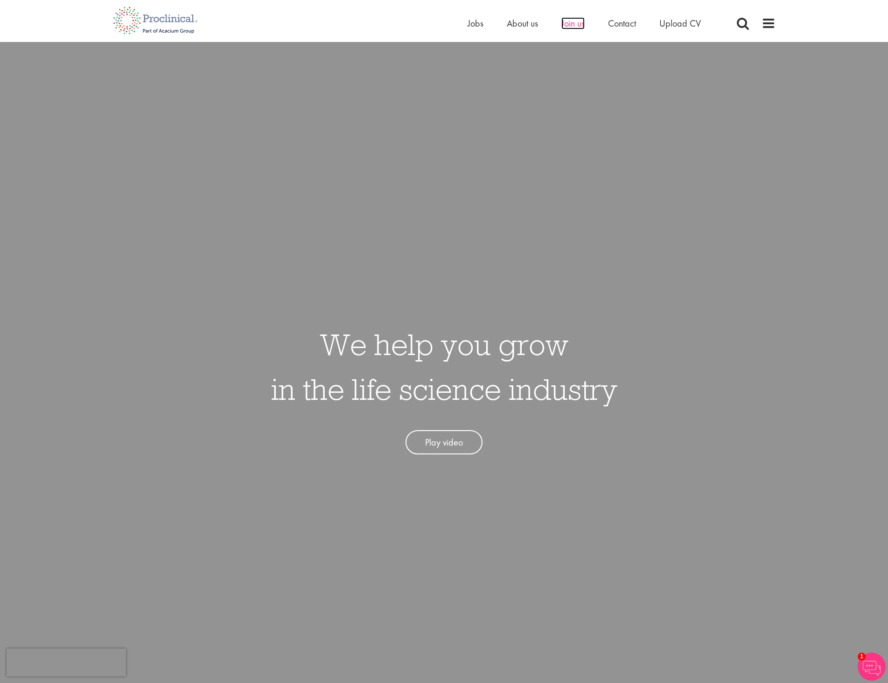
click at [580, 26] on span "Join us" at bounding box center [572, 23] width 23 height 12
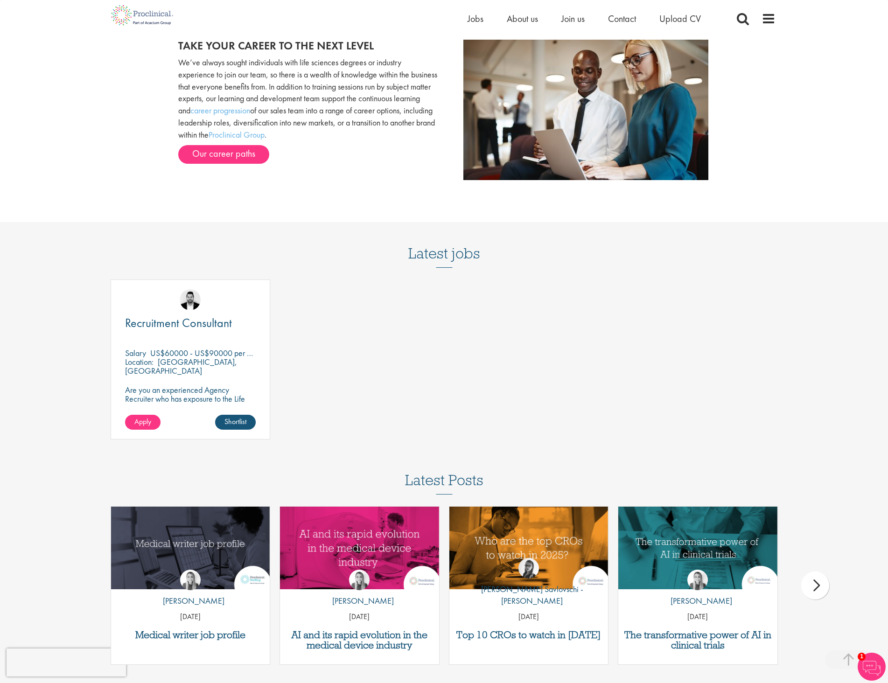
scroll to position [1025, 0]
click at [233, 157] on link "Our career paths" at bounding box center [223, 154] width 91 height 19
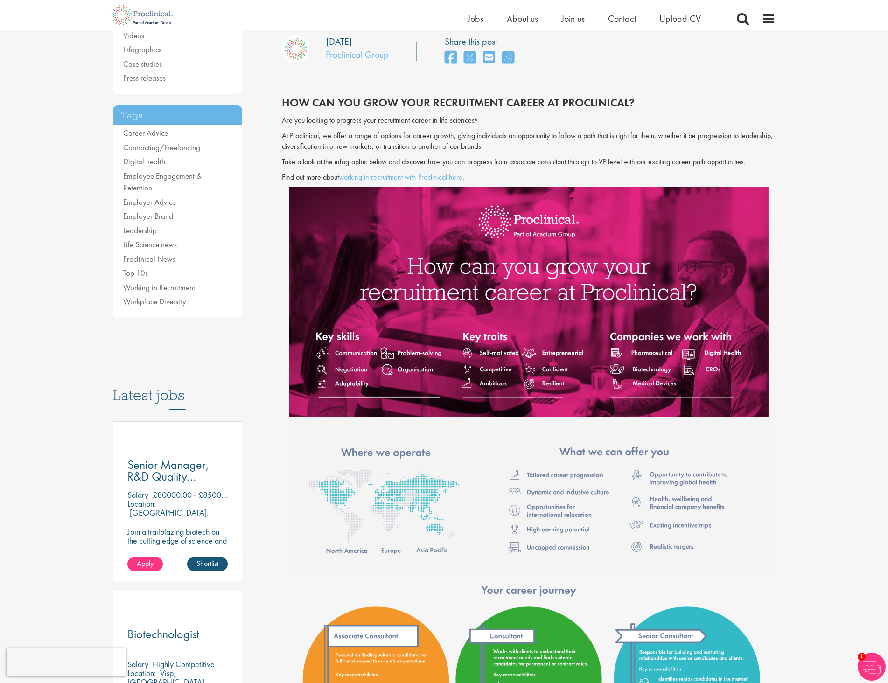
scroll to position [140, 0]
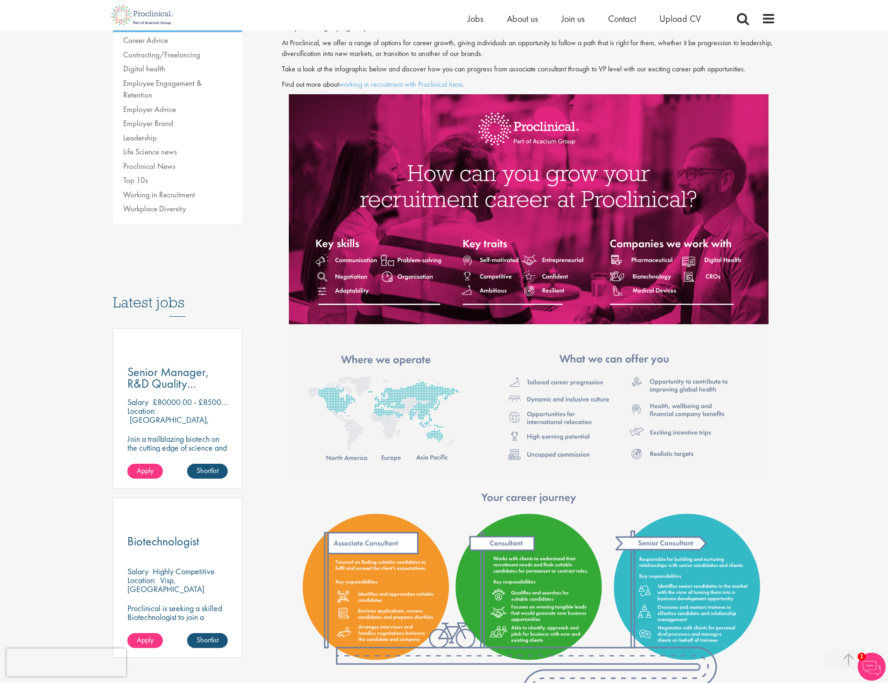
click at [166, 289] on h3 "Latest jobs" at bounding box center [178, 294] width 130 height 46
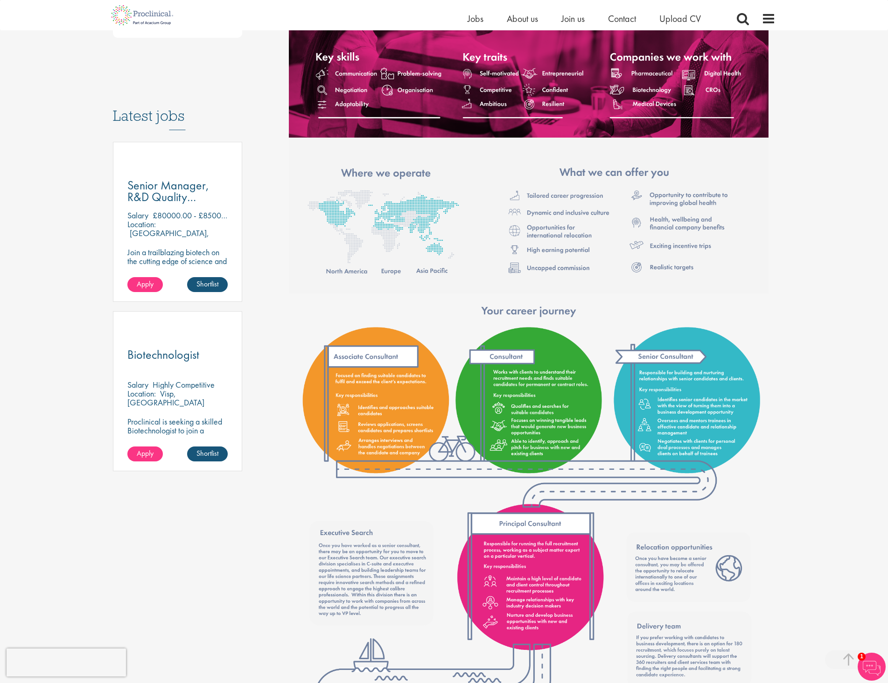
scroll to position [420, 0]
click at [771, 22] on span at bounding box center [769, 19] width 14 height 14
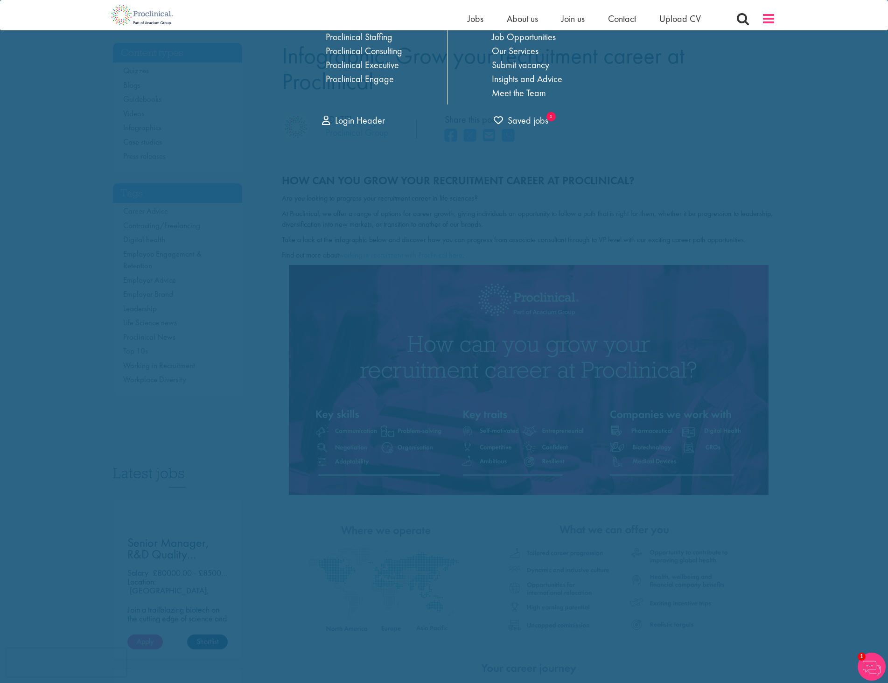
scroll to position [0, 0]
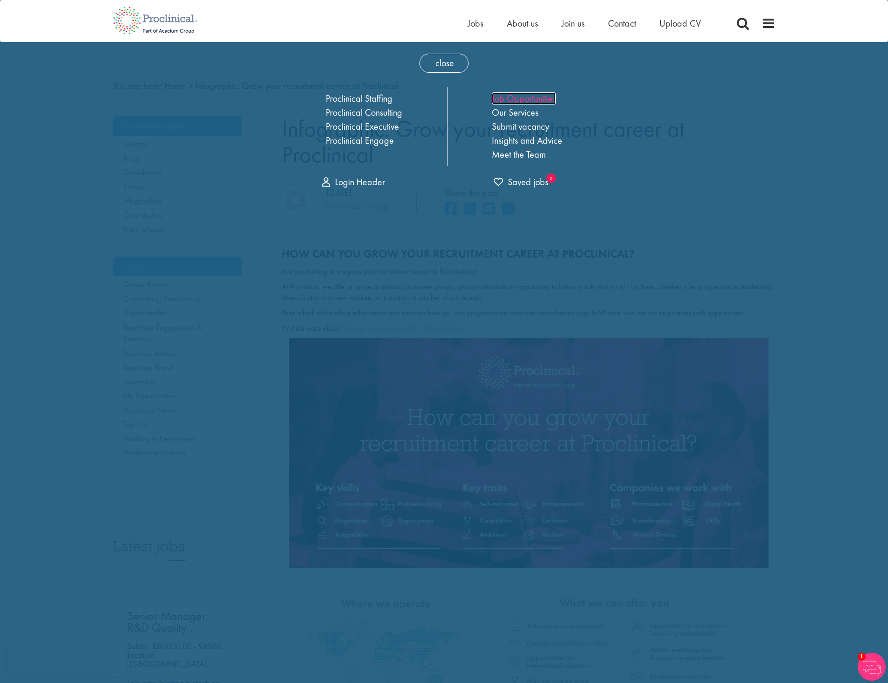
click at [523, 100] on link "Job Opportunities" at bounding box center [524, 98] width 64 height 12
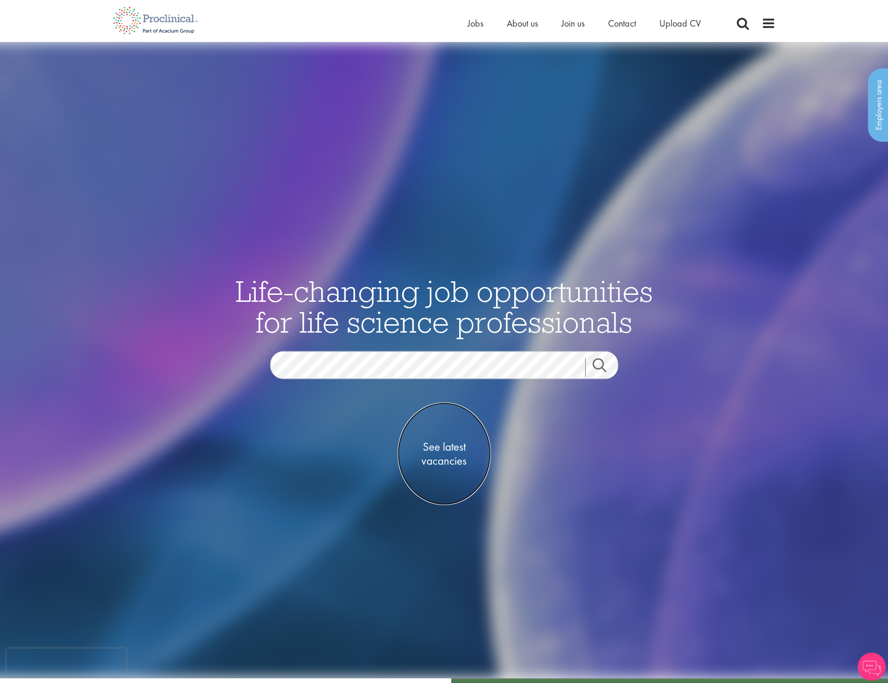
click at [449, 448] on span "See latest vacancies" at bounding box center [444, 454] width 93 height 28
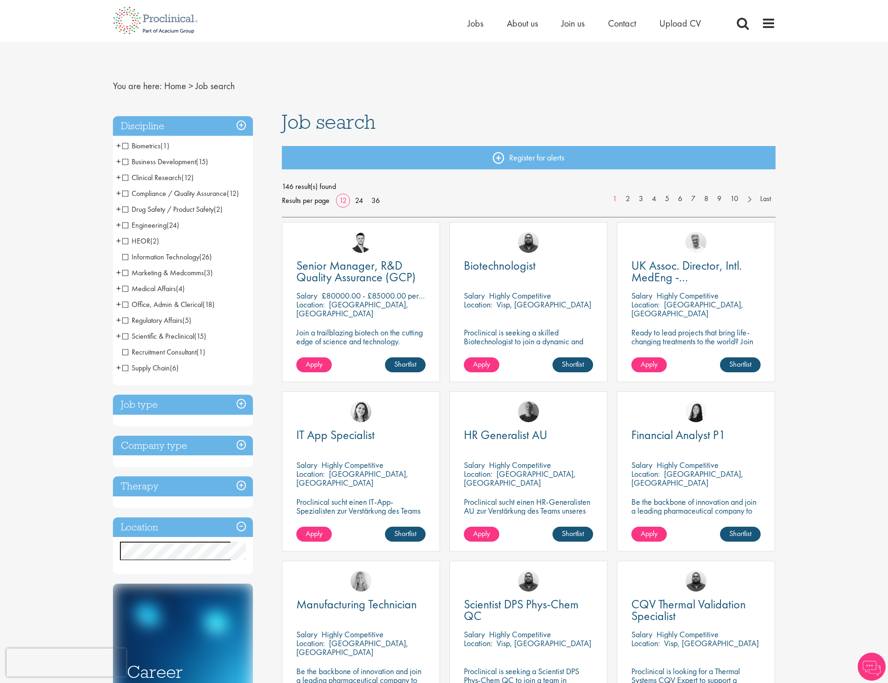
click at [239, 525] on h3 "Location" at bounding box center [183, 528] width 140 height 20
click at [212, 531] on h3 "Location" at bounding box center [183, 528] width 140 height 20
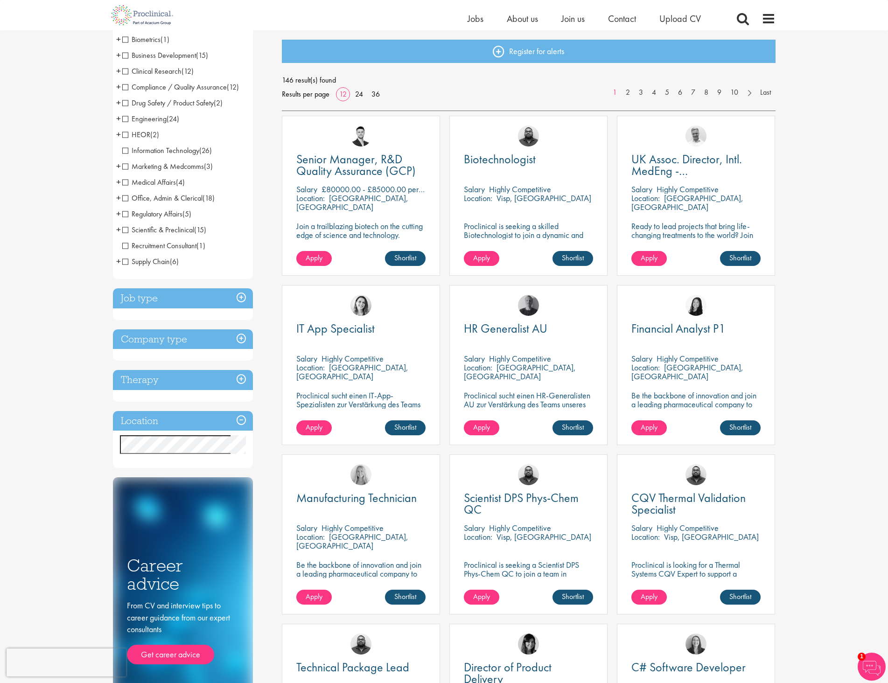
scroll to position [94, 0]
